Goal: Information Seeking & Learning: Learn about a topic

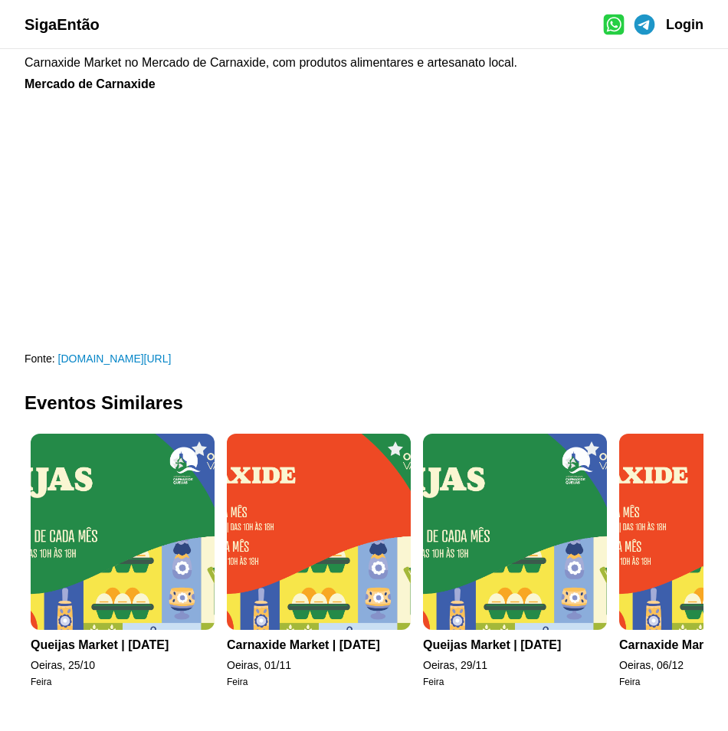
scroll to position [720, 0]
click at [661, 565] on img at bounding box center [711, 532] width 184 height 196
click at [165, 543] on img at bounding box center [123, 532] width 184 height 196
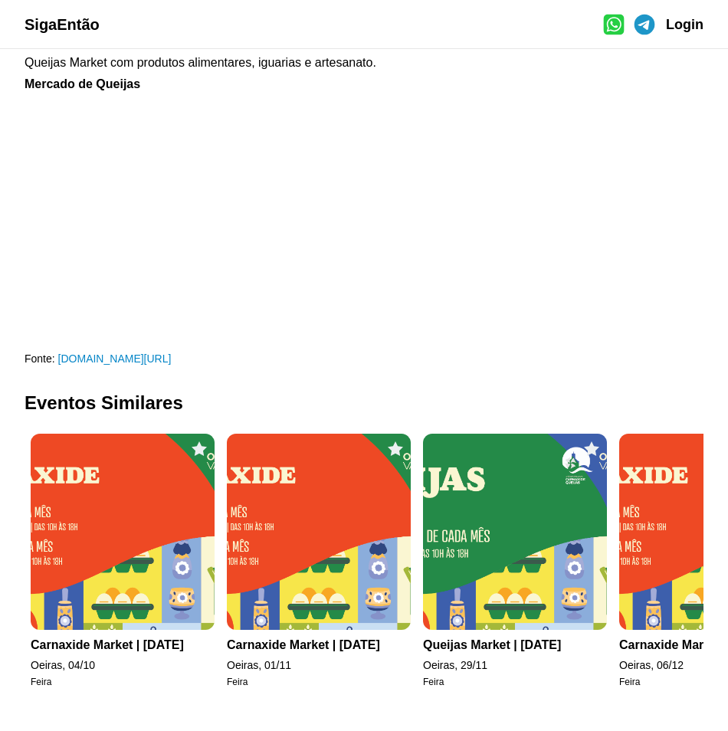
scroll to position [614, 0]
click at [325, 552] on img at bounding box center [319, 532] width 184 height 196
